Goal: Information Seeking & Learning: Learn about a topic

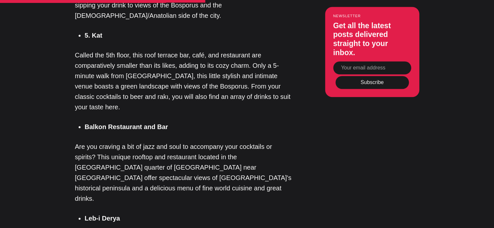
scroll to position [779, 0]
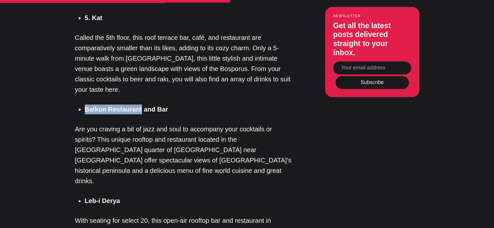
drag, startPoint x: 86, startPoint y: 68, endPoint x: 140, endPoint y: 69, distance: 54.6
click at [140, 106] on strong "Balkon Restaurant and Bar" at bounding box center [126, 109] width 83 height 7
copy strong "Balkon Restaurant"
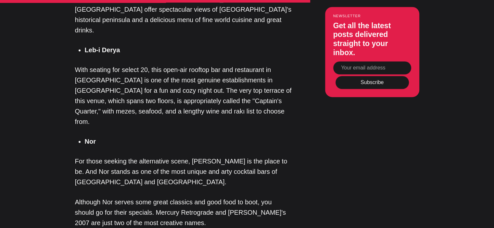
scroll to position [941, 0]
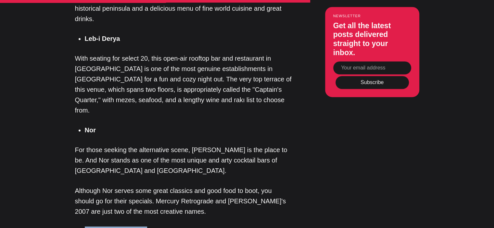
drag, startPoint x: 86, startPoint y: 169, endPoint x: 143, endPoint y: 170, distance: 57.8
click at [143, 228] on strong "Sunset Grill and Bar" at bounding box center [116, 231] width 62 height 7
copy strong "Sunset Grill and Bar"
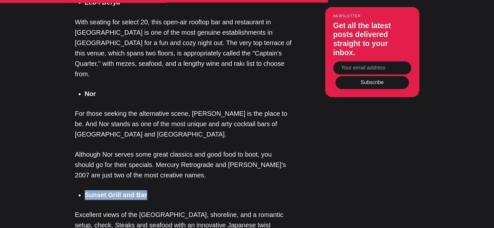
scroll to position [1071, 0]
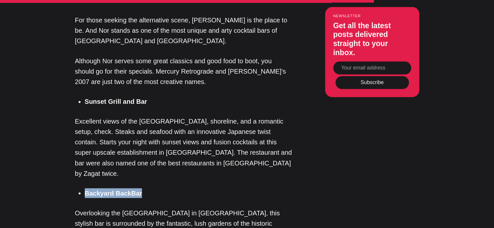
drag, startPoint x: 84, startPoint y: 120, endPoint x: 138, endPoint y: 120, distance: 53.2
click at [138, 190] on strong "Backyard BackBar" at bounding box center [113, 193] width 57 height 7
copy strong "Backyard BackBar"
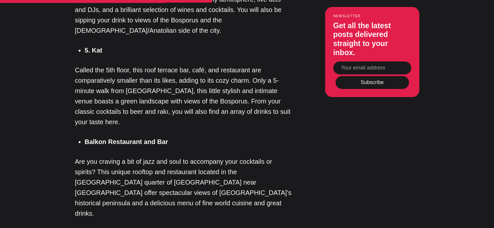
scroll to position [649, 0]
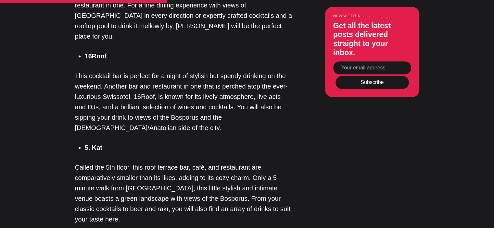
click at [93, 53] on strong "16Roof" at bounding box center [96, 56] width 22 height 7
copy strong "16Roof"
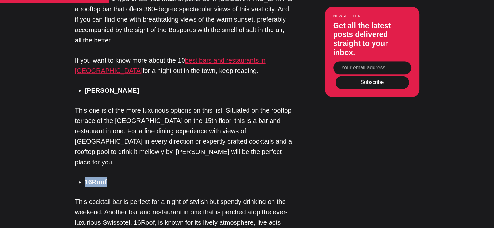
scroll to position [519, 0]
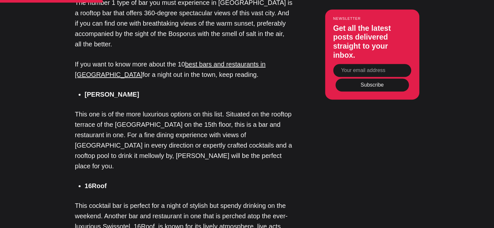
click at [95, 91] on strong "[PERSON_NAME]" at bounding box center [112, 94] width 55 height 7
click at [93, 91] on strong "[PERSON_NAME]" at bounding box center [112, 94] width 55 height 7
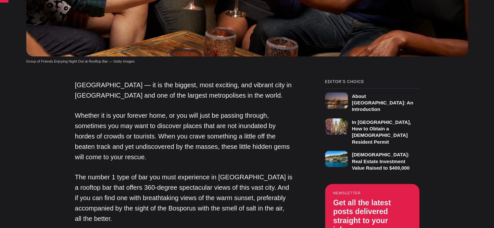
scroll to position [260, 0]
